Goal: Browse casually

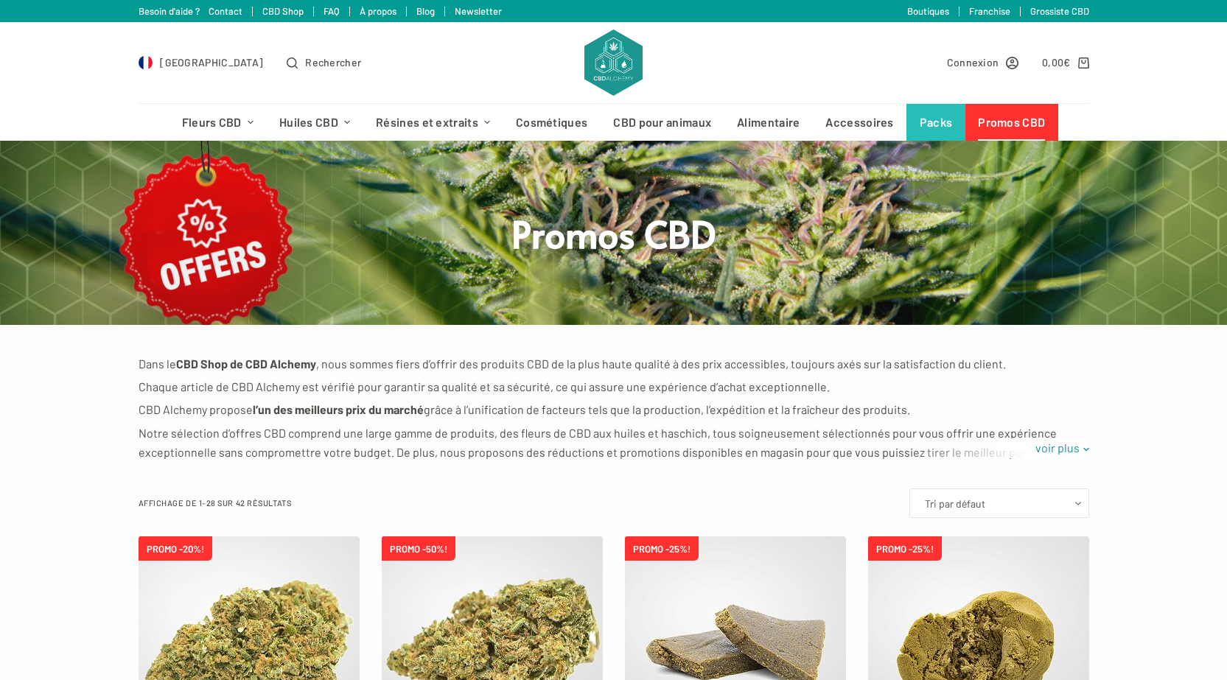
click at [618, 77] on img at bounding box center [612, 62] width 57 height 66
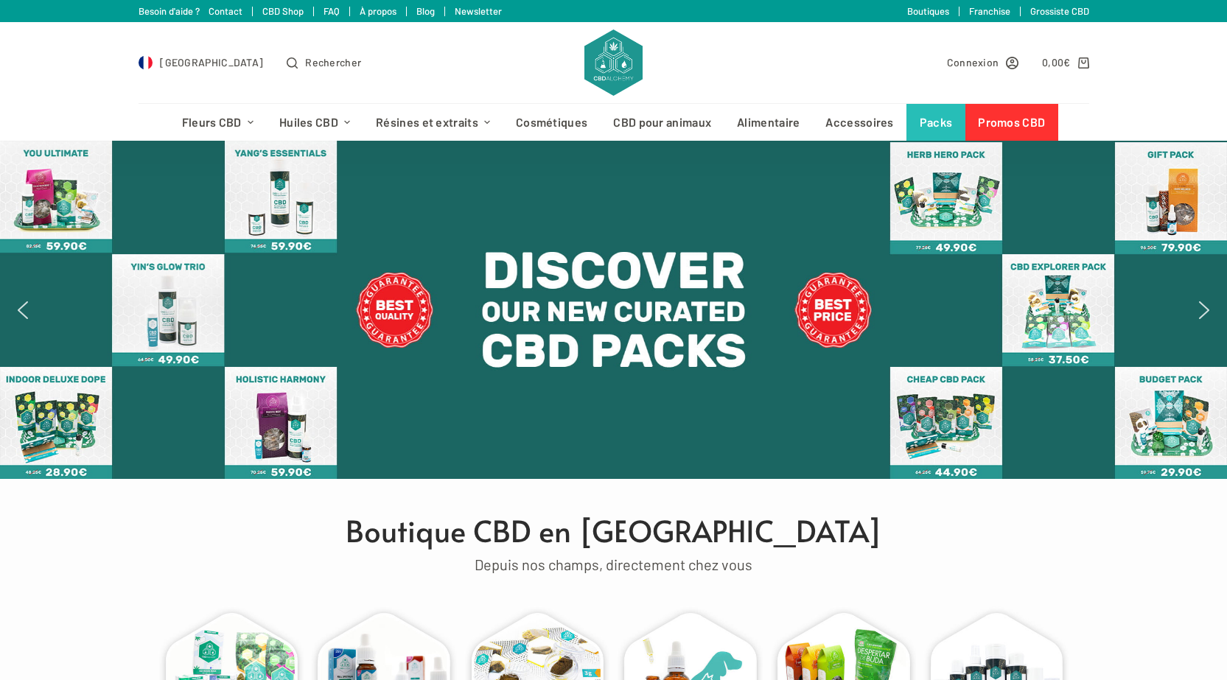
click at [1199, 313] on img "next arrow" at bounding box center [1205, 311] width 24 height 24
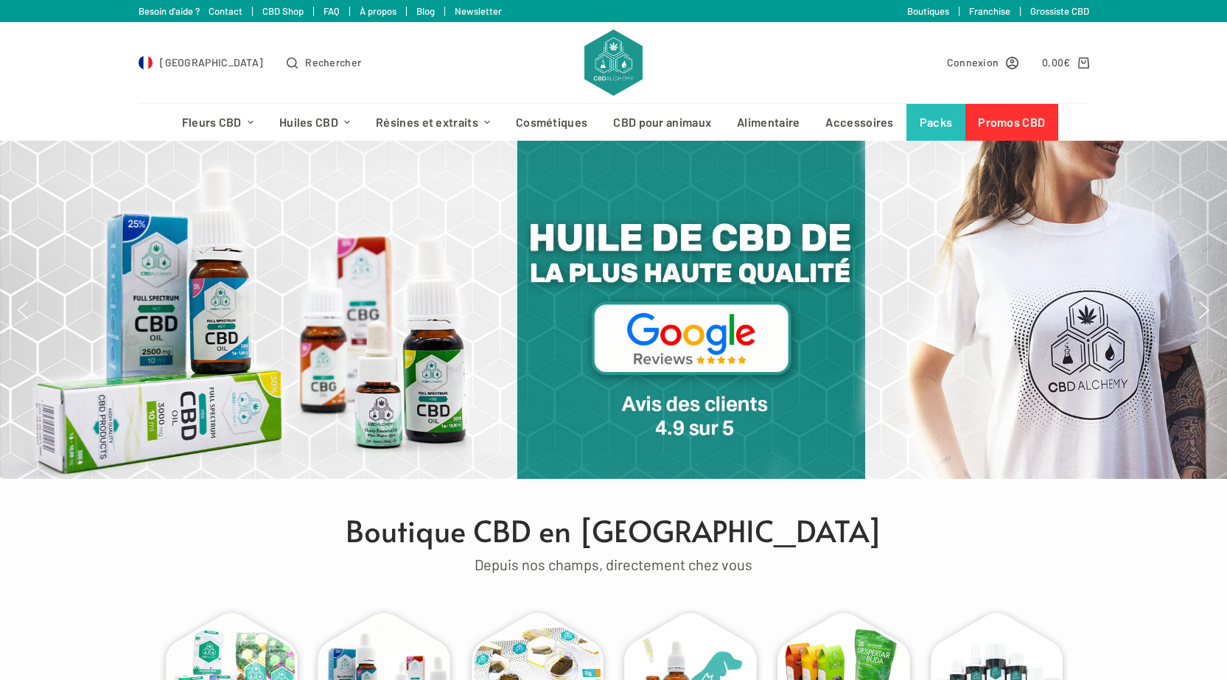
click at [1199, 313] on img "next arrow" at bounding box center [1205, 311] width 24 height 24
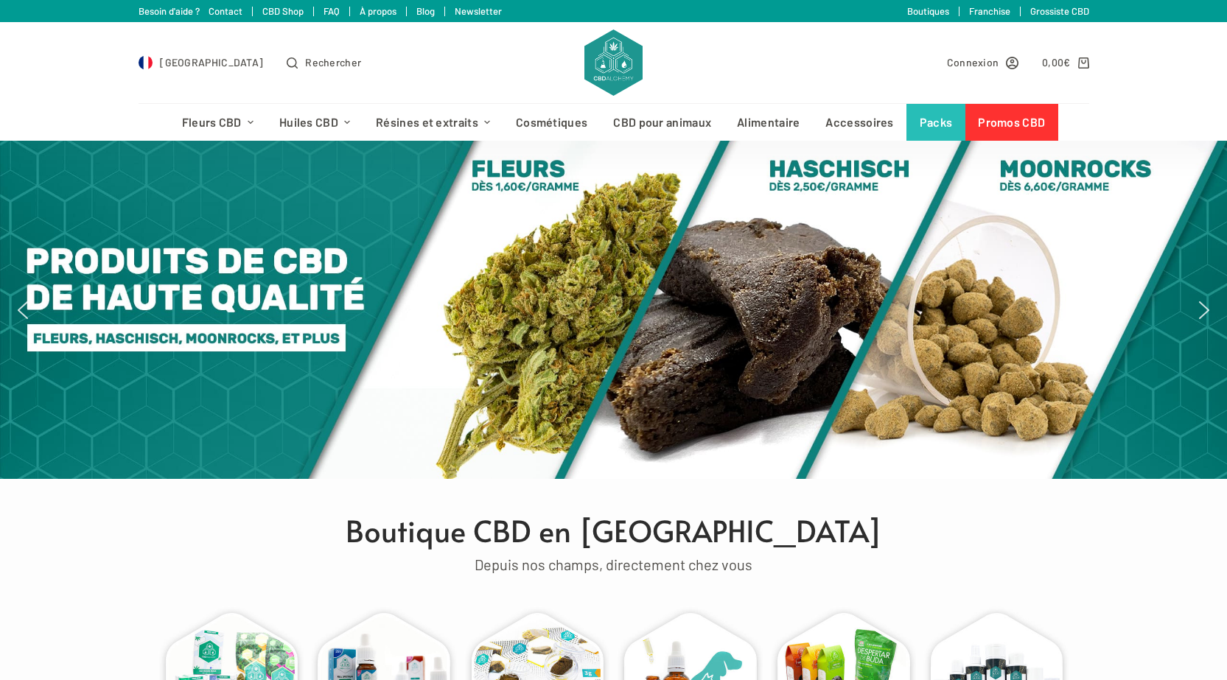
click at [1199, 313] on img "next arrow" at bounding box center [1205, 311] width 24 height 24
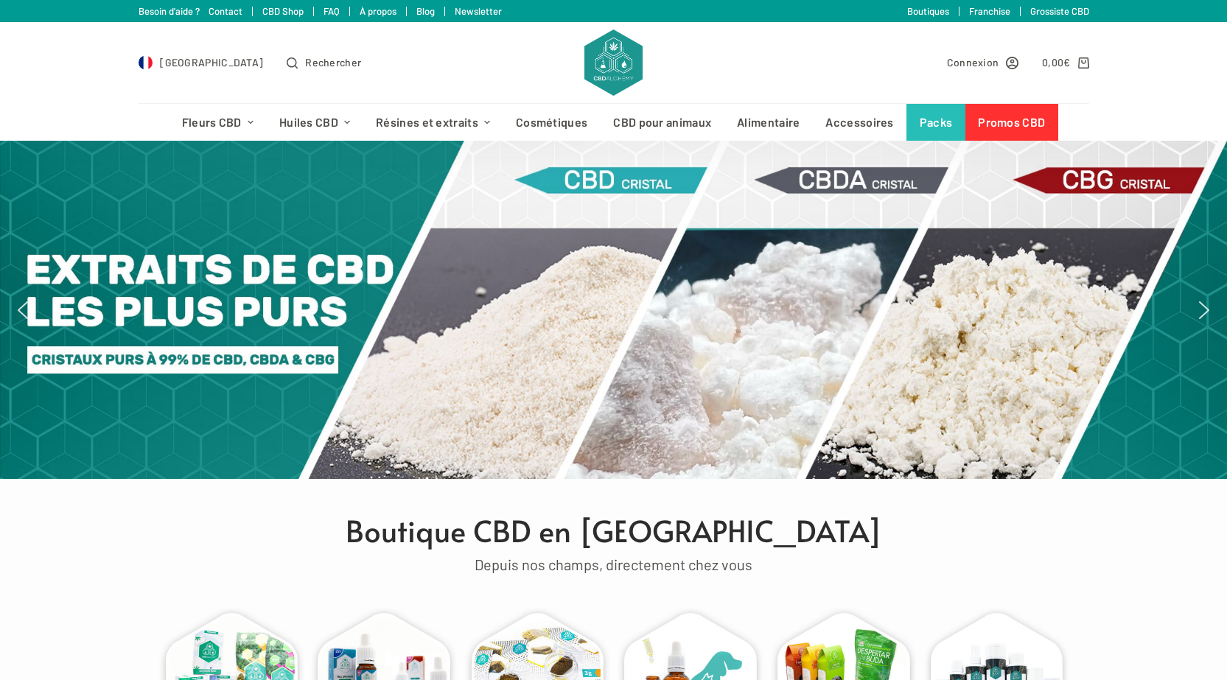
click at [1199, 313] on img "next arrow" at bounding box center [1205, 311] width 24 height 24
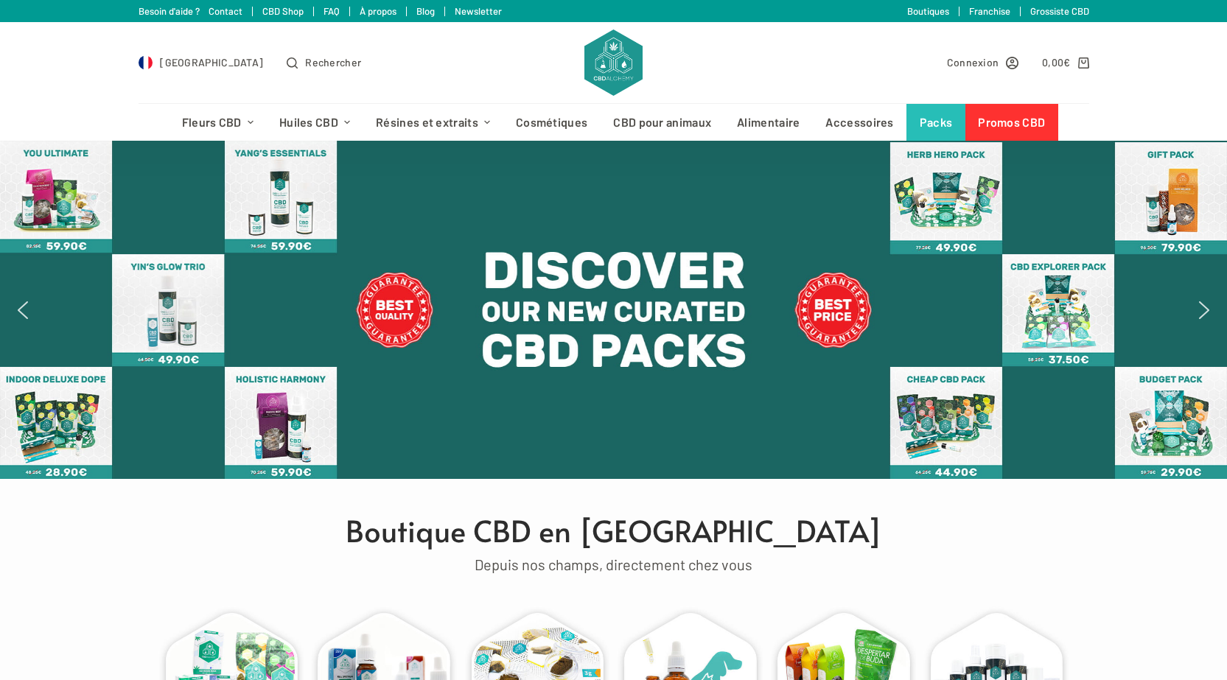
click at [1187, 308] on div at bounding box center [613, 310] width 1227 height 338
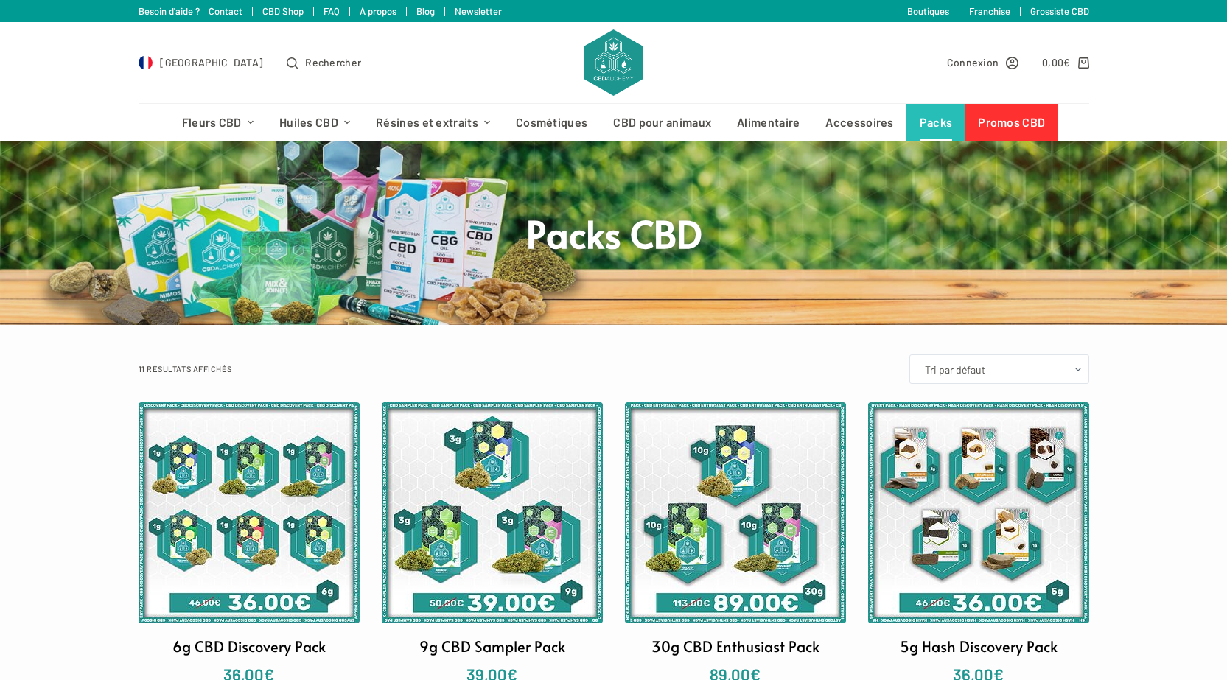
click at [603, 64] on img at bounding box center [612, 62] width 57 height 66
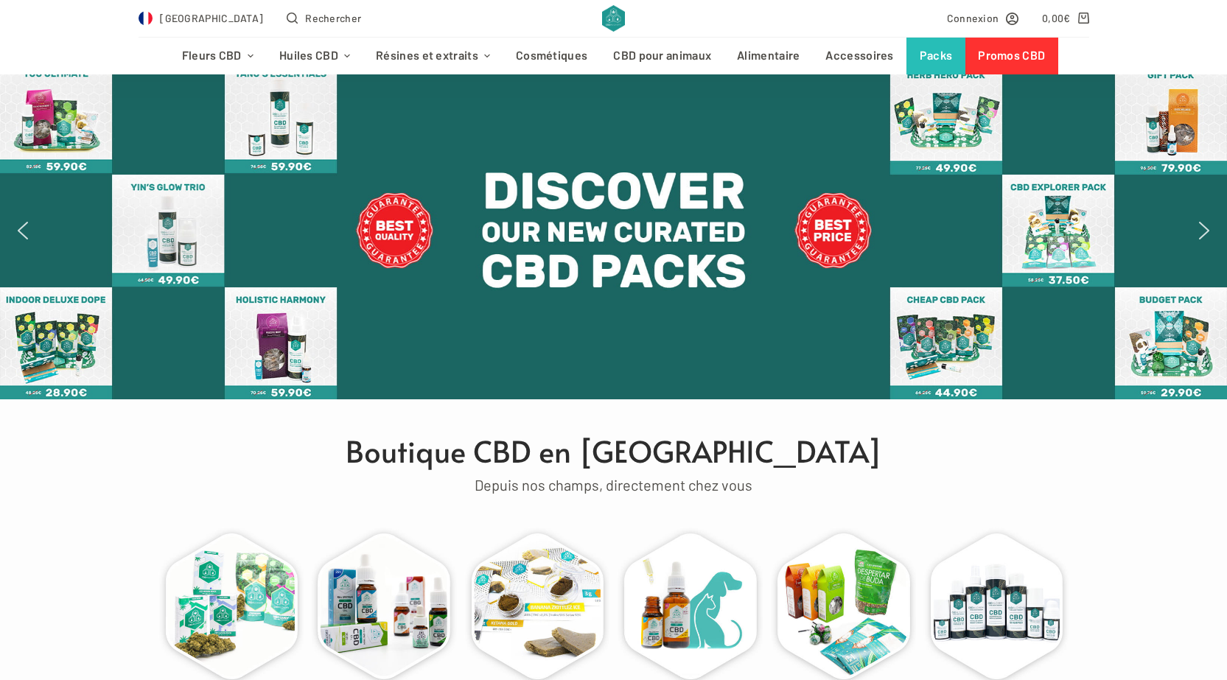
scroll to position [74, 0]
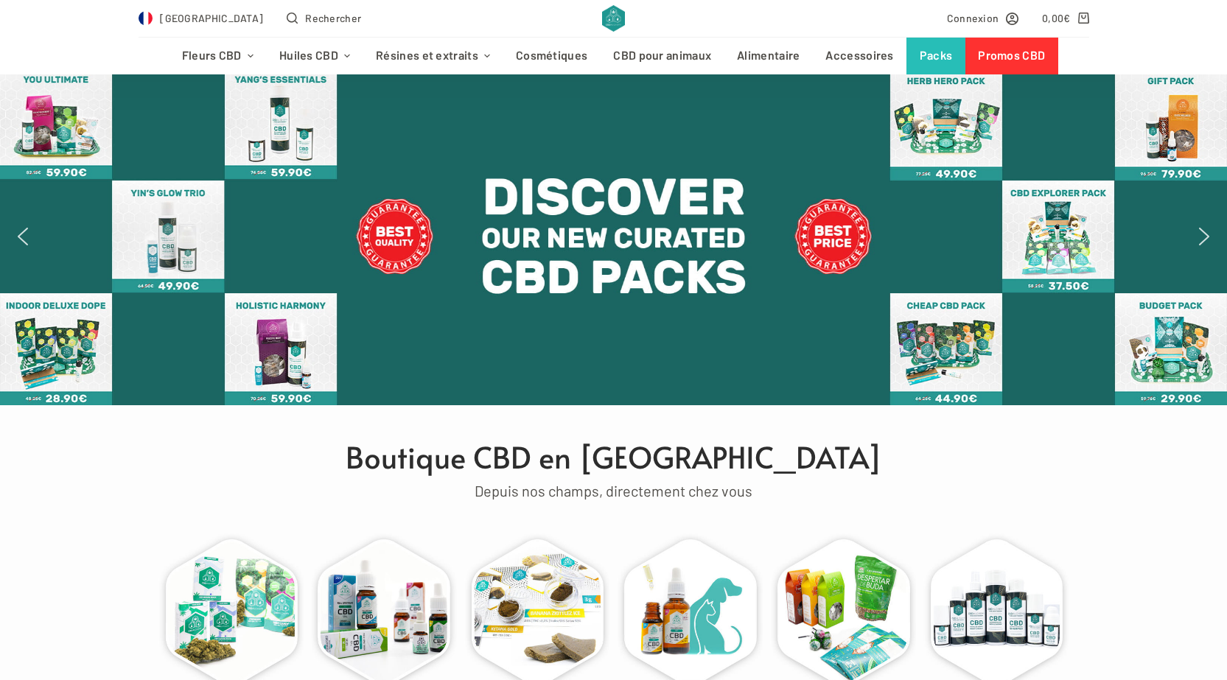
click at [1210, 245] on img "next arrow" at bounding box center [1205, 237] width 24 height 24
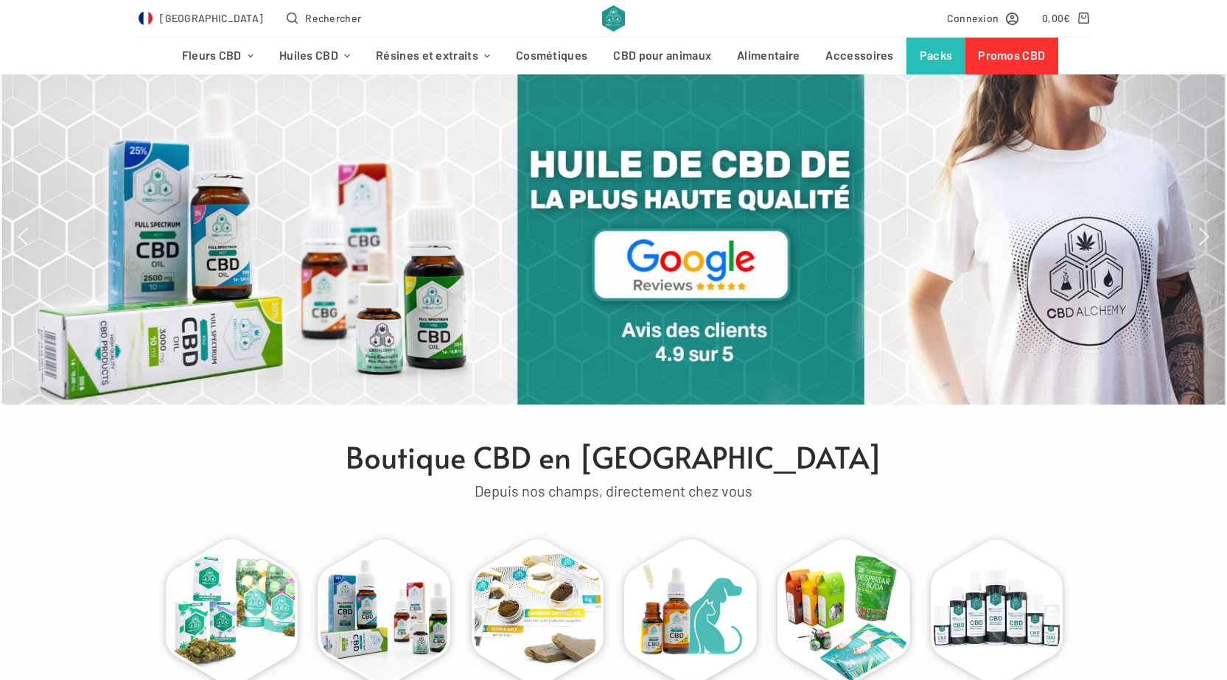
click at [1206, 244] on img "next arrow" at bounding box center [1205, 237] width 24 height 24
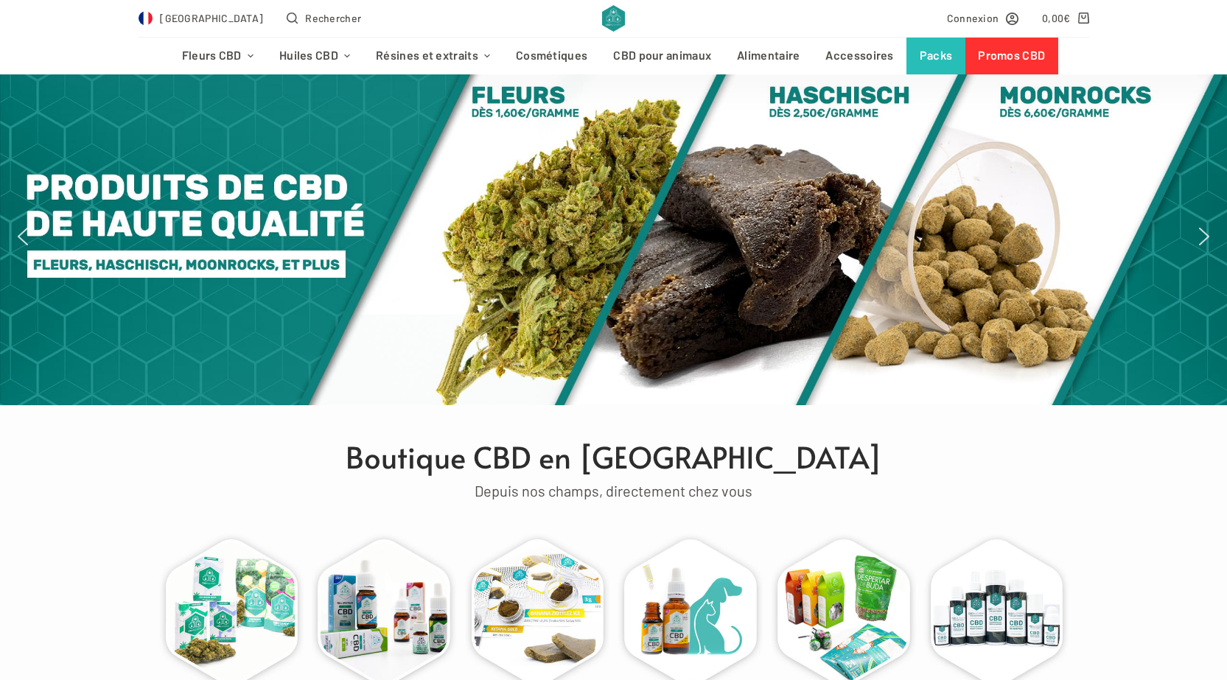
click at [1206, 244] on img "next arrow" at bounding box center [1205, 237] width 24 height 24
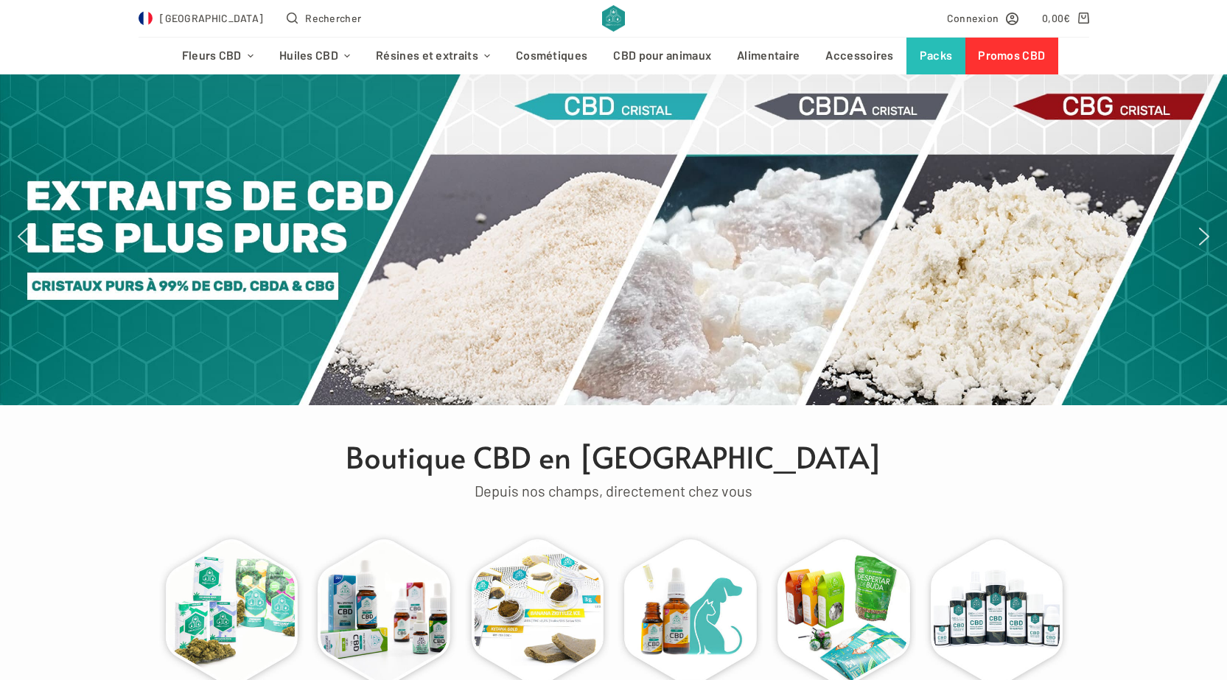
click at [1206, 244] on img "next arrow" at bounding box center [1205, 237] width 24 height 24
